Goal: Find specific page/section

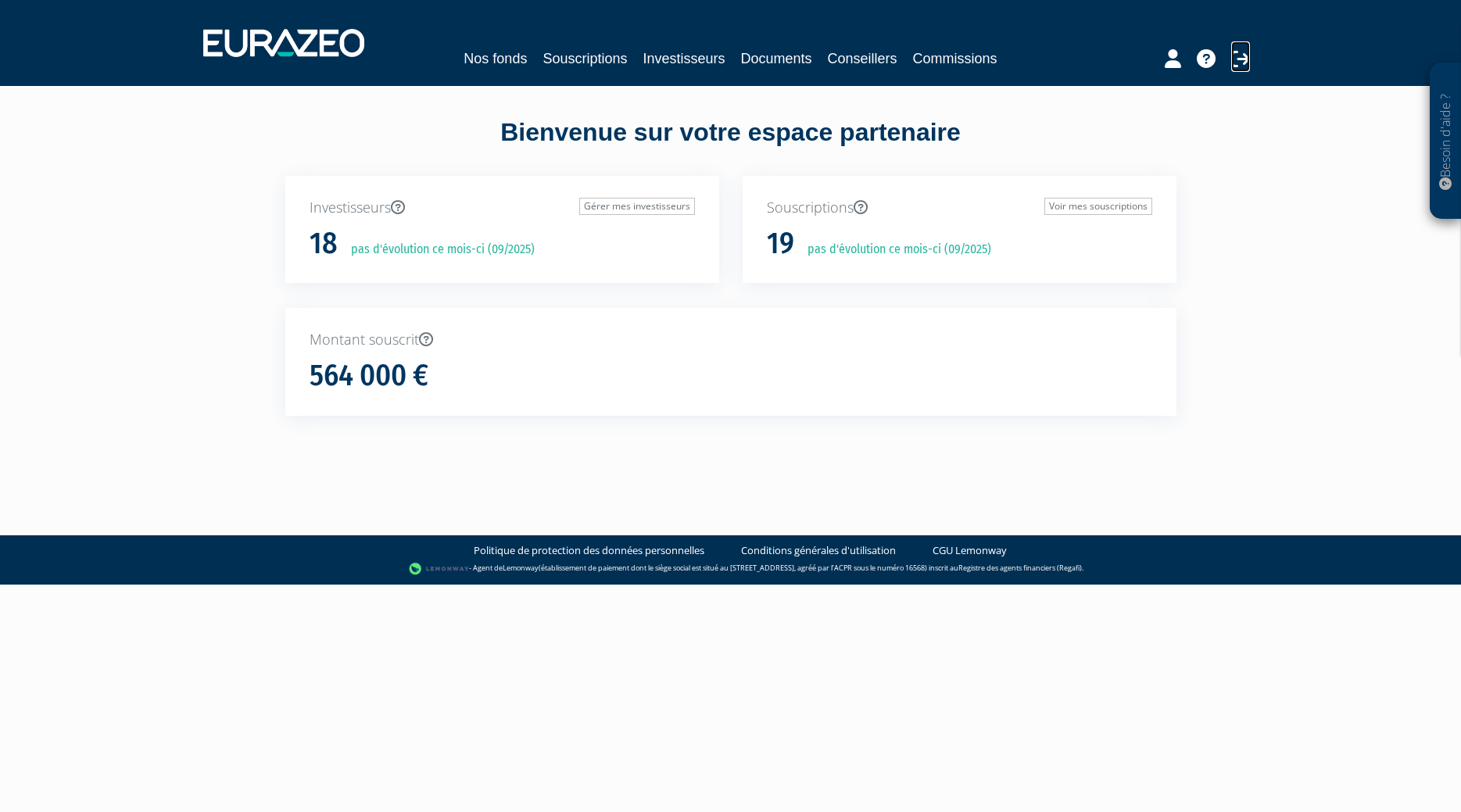
click at [1241, 60] on icon at bounding box center [1240, 58] width 19 height 19
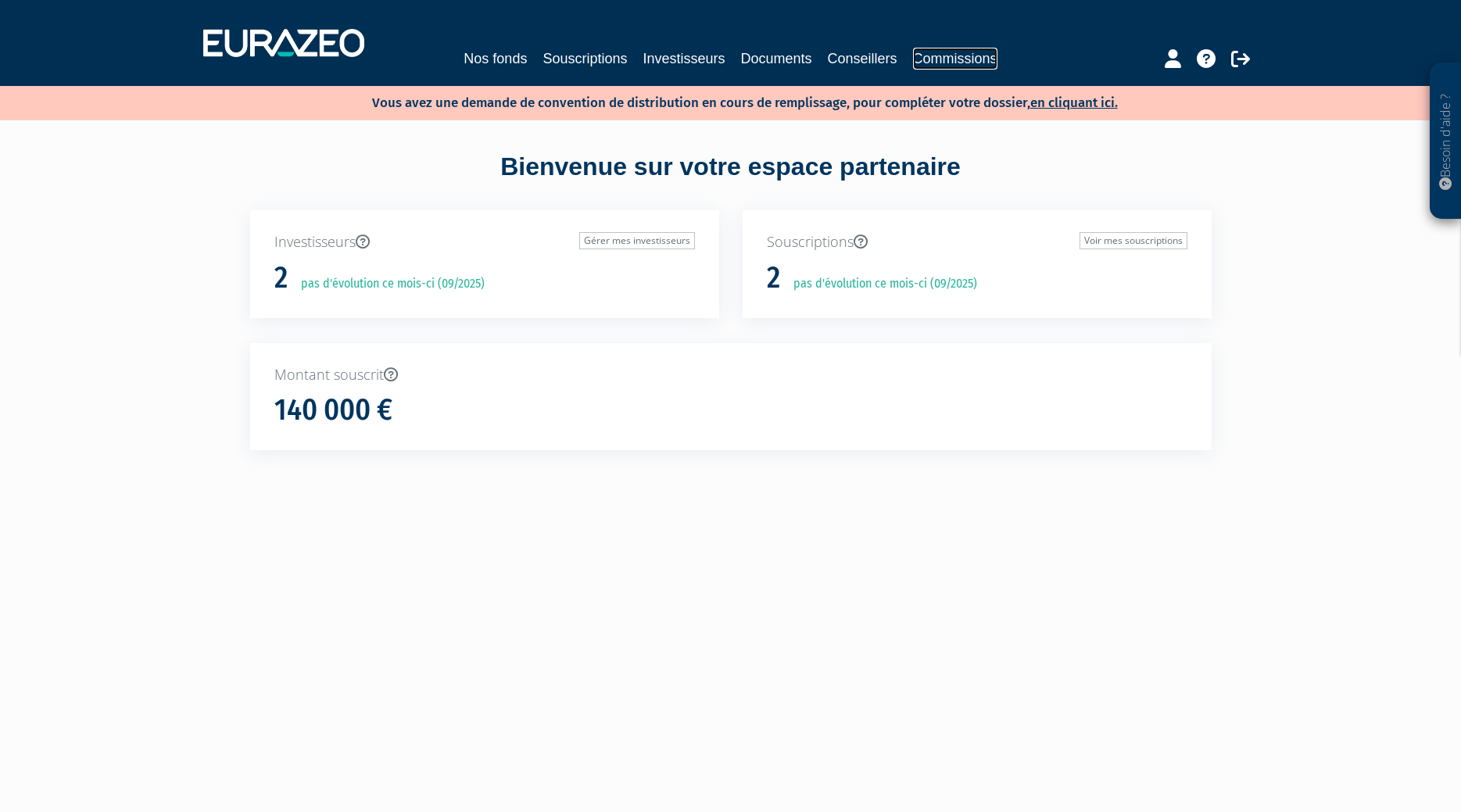
click at [950, 57] on link "Commissions" at bounding box center [955, 58] width 85 height 22
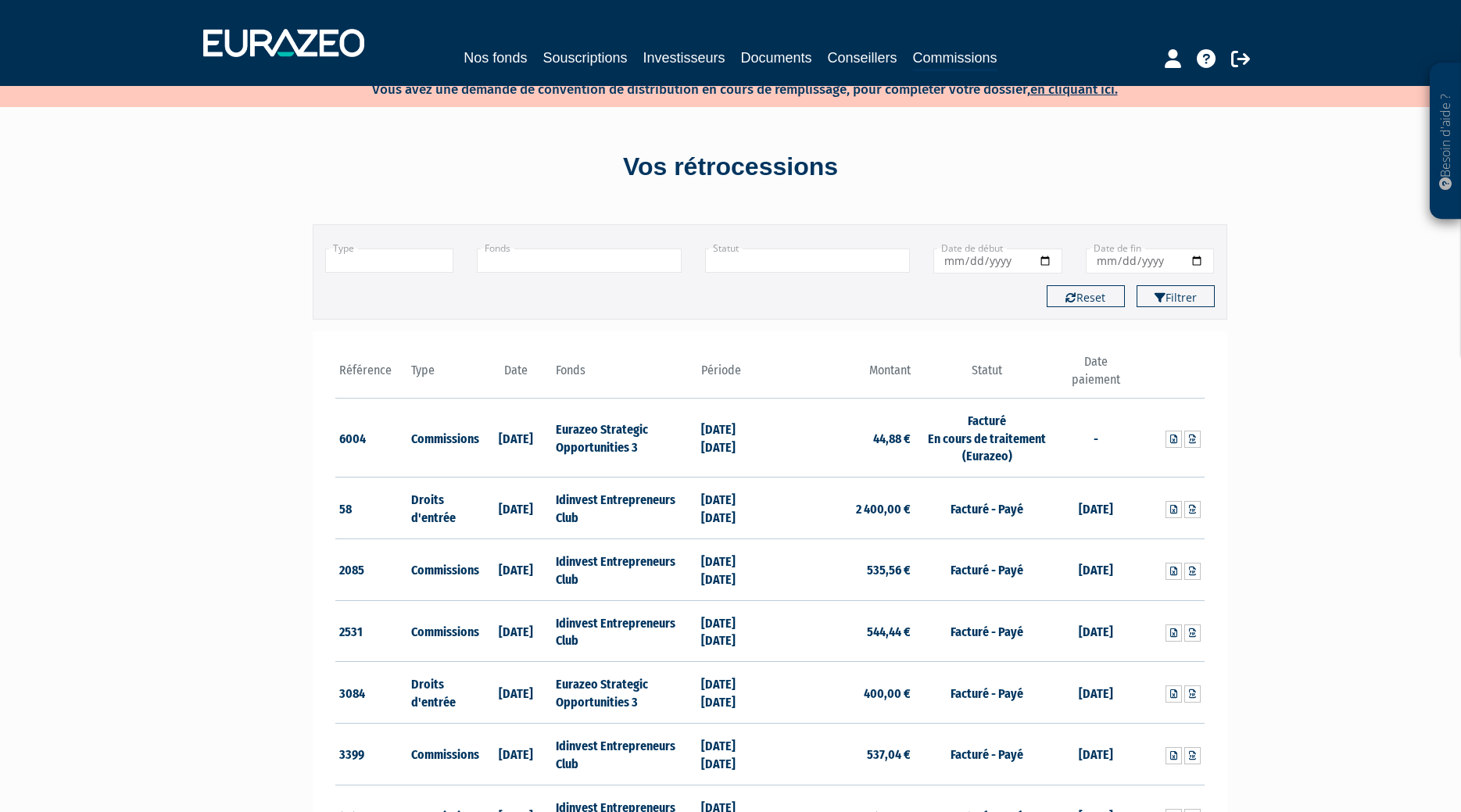
scroll to position [5, 0]
